Goal: Entertainment & Leisure: Consume media (video, audio)

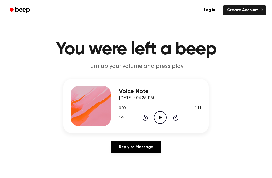
click at [161, 117] on icon "Play Audio" at bounding box center [160, 117] width 13 height 13
click at [163, 112] on icon "Play Audio" at bounding box center [160, 117] width 13 height 13
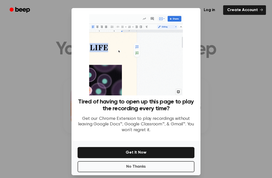
click at [227, 115] on div at bounding box center [136, 89] width 272 height 178
click at [219, 110] on div at bounding box center [136, 89] width 272 height 178
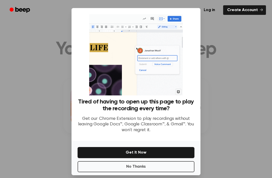
click at [227, 81] on div at bounding box center [136, 89] width 272 height 178
click at [234, 62] on div at bounding box center [136, 89] width 272 height 178
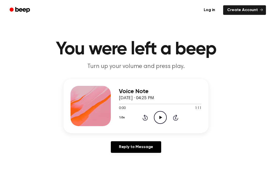
click at [156, 117] on icon "Play Audio" at bounding box center [160, 117] width 13 height 13
click at [161, 115] on icon "Pause Audio" at bounding box center [160, 117] width 13 height 13
click at [155, 120] on icon "Play Audio" at bounding box center [160, 117] width 13 height 13
